Goal: Navigation & Orientation: Understand site structure

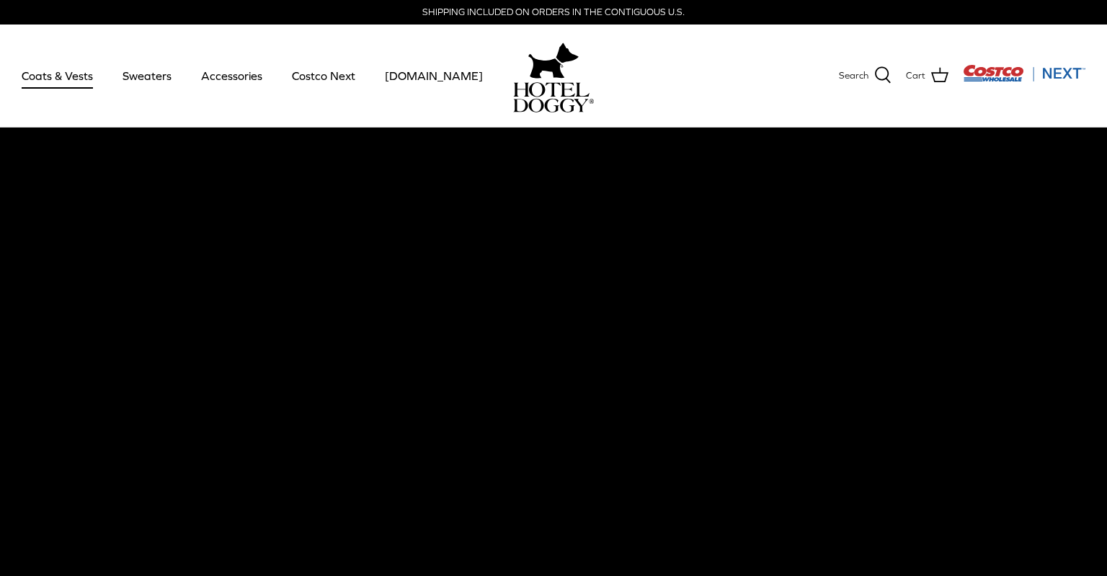
click at [66, 76] on link "Coats & Vests" at bounding box center [57, 75] width 97 height 49
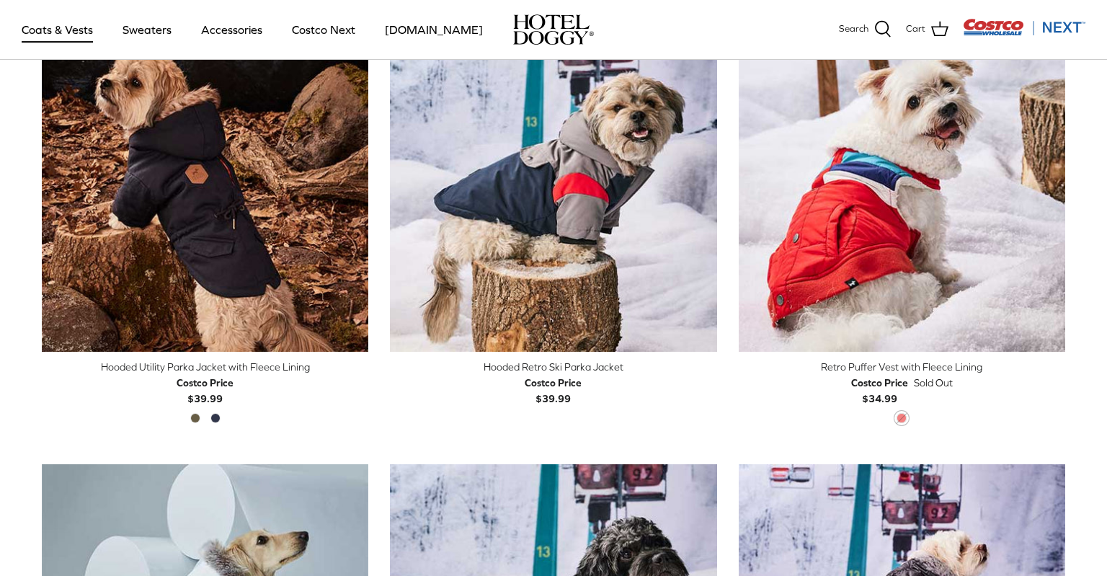
scroll to position [356, 0]
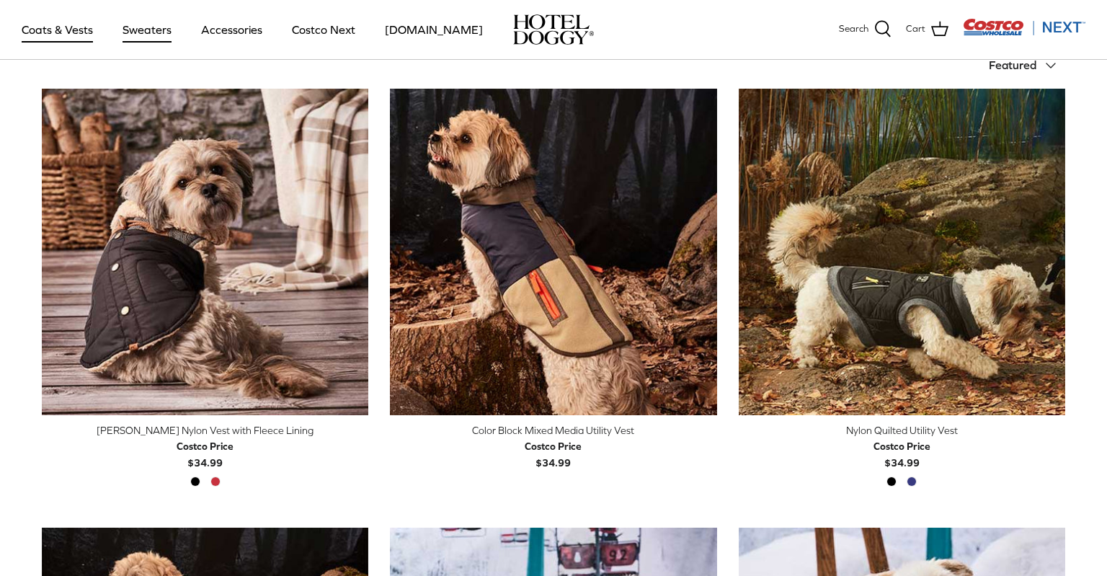
click at [164, 27] on link "Sweaters" at bounding box center [147, 29] width 75 height 49
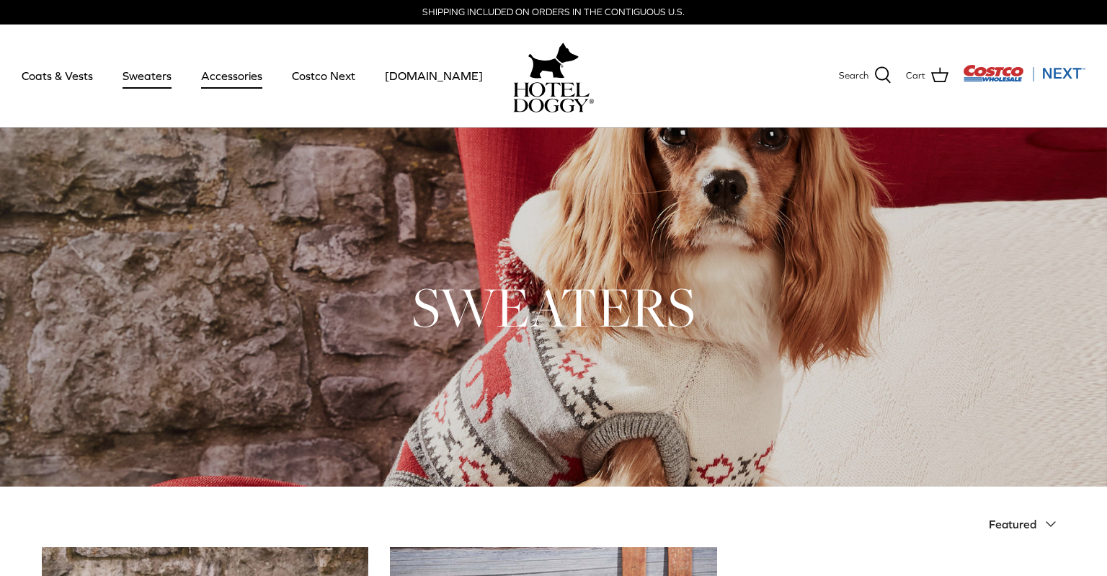
click at [230, 80] on link "Accessories" at bounding box center [231, 75] width 87 height 49
